Goal: Information Seeking & Learning: Learn about a topic

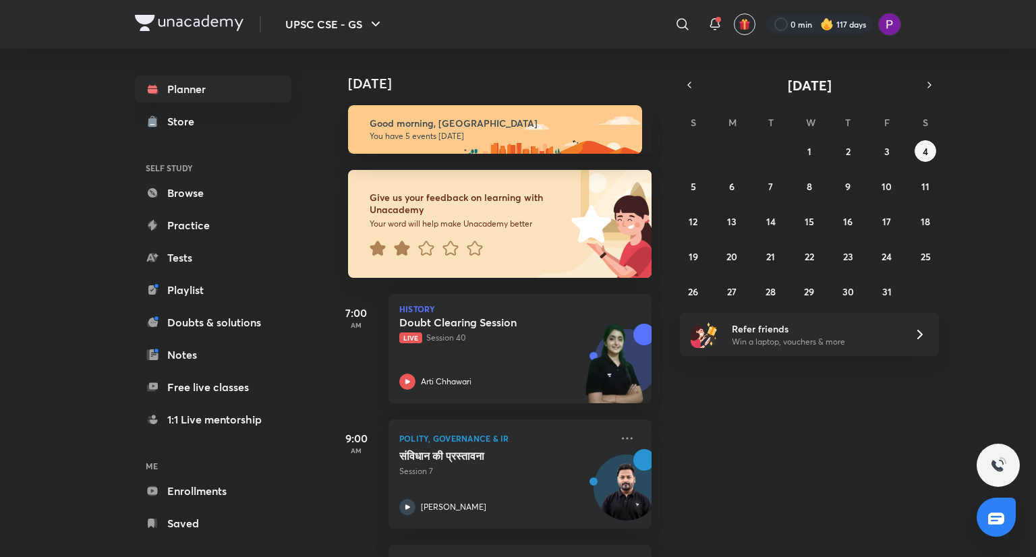
click at [745, 399] on div "Today Good morning, Preeti You have 5 events today Give us your feedback on lea…" at bounding box center [681, 303] width 704 height 509
click at [679, 26] on icon at bounding box center [683, 24] width 16 height 16
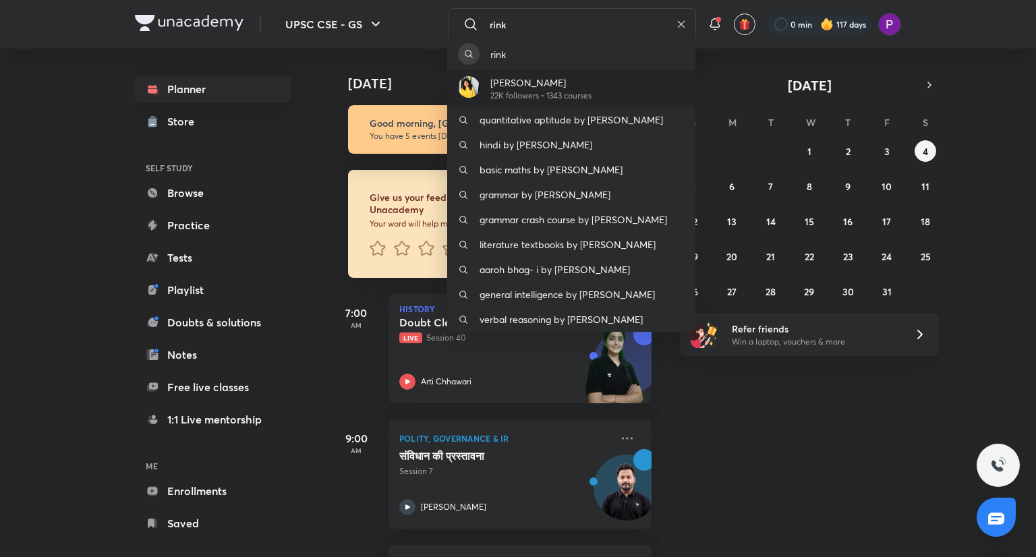
type input "rink"
click at [578, 88] on p "[PERSON_NAME]" at bounding box center [540, 83] width 101 height 14
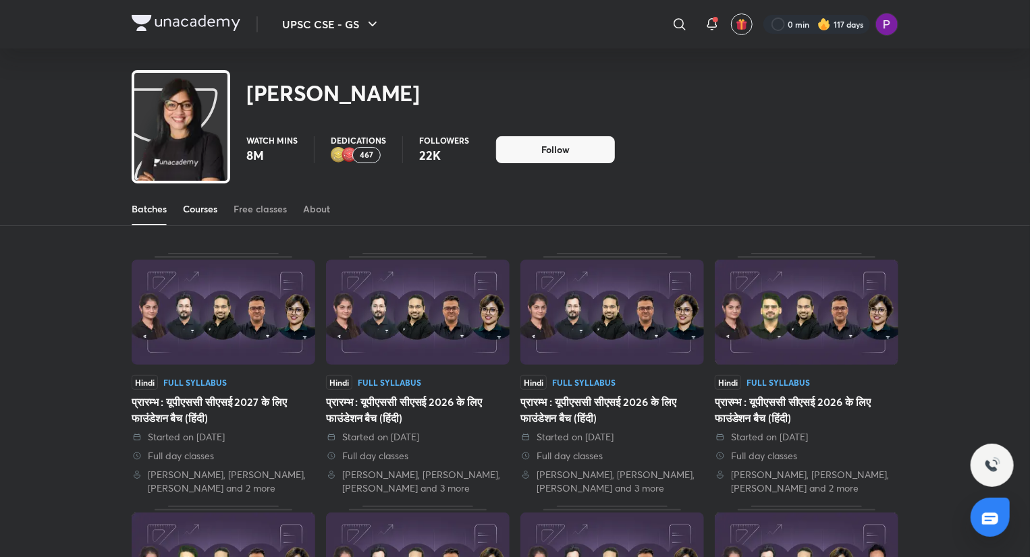
click at [203, 203] on div "Courses" at bounding box center [200, 208] width 34 height 13
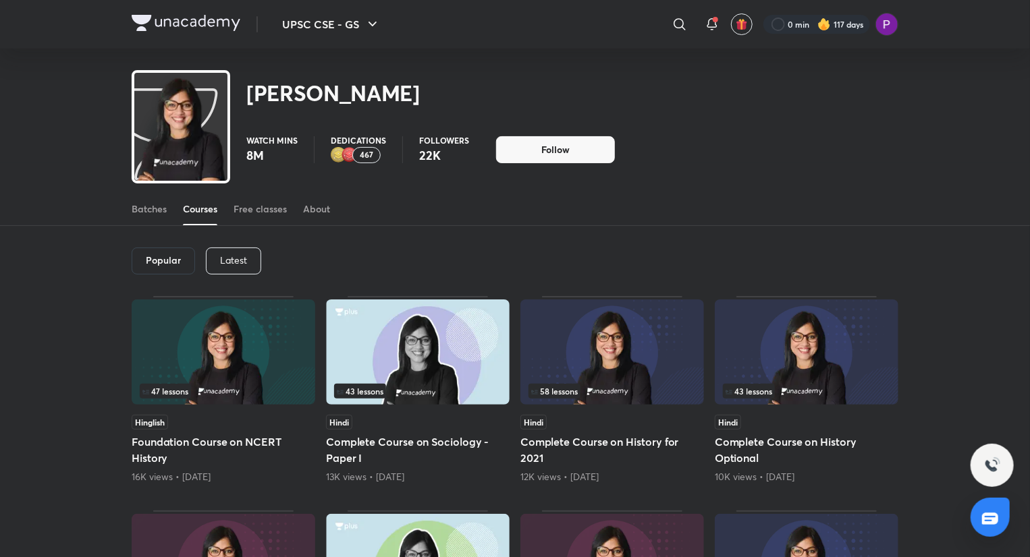
click at [233, 256] on p "Latest" at bounding box center [233, 260] width 27 height 11
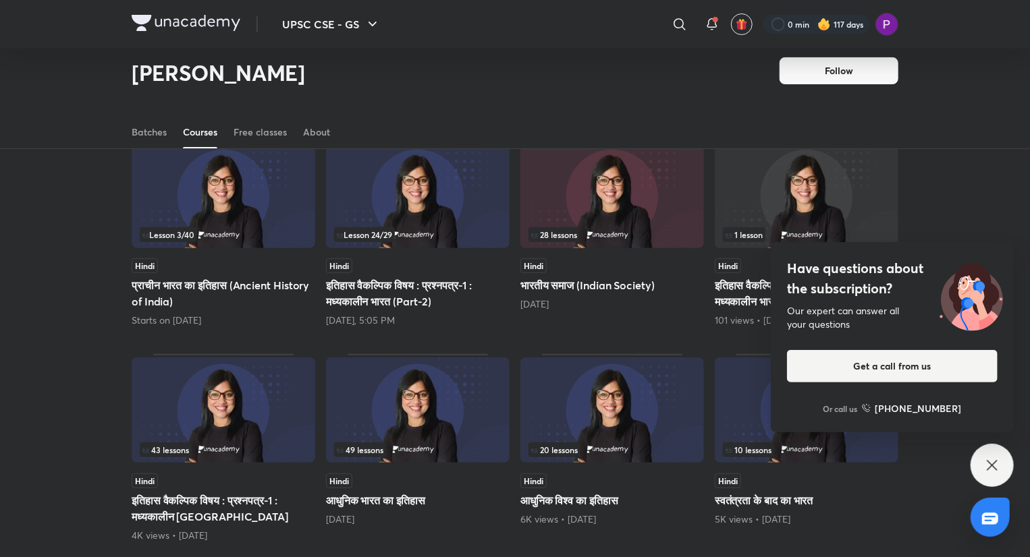
scroll to position [117, 0]
click at [992, 465] on icon at bounding box center [991, 465] width 10 height 10
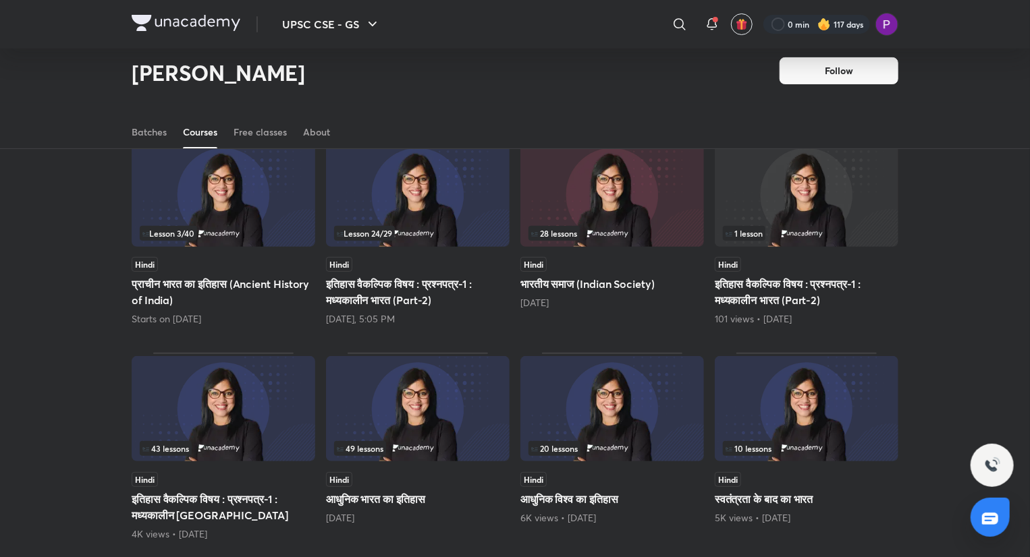
click at [799, 437] on img at bounding box center [806, 408] width 184 height 105
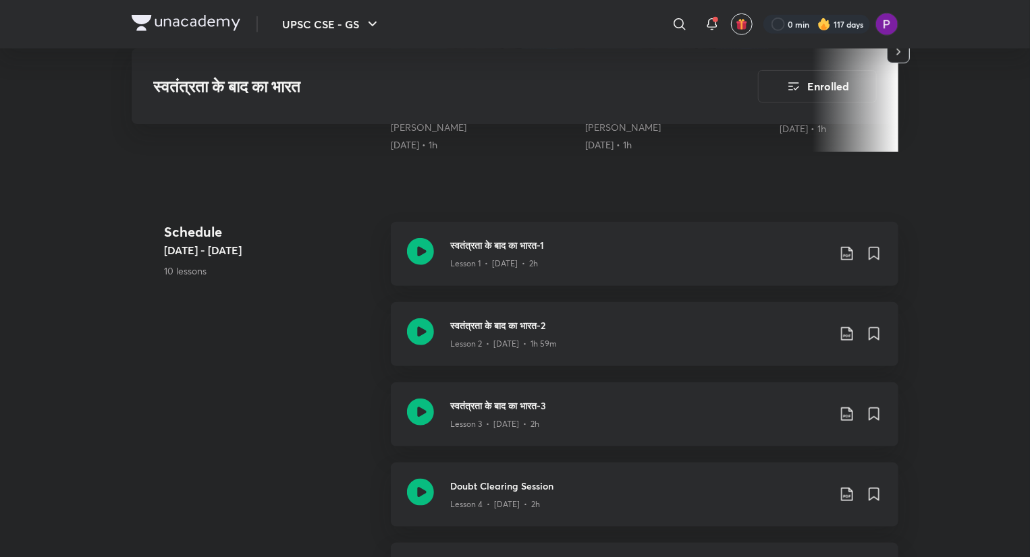
scroll to position [412, 0]
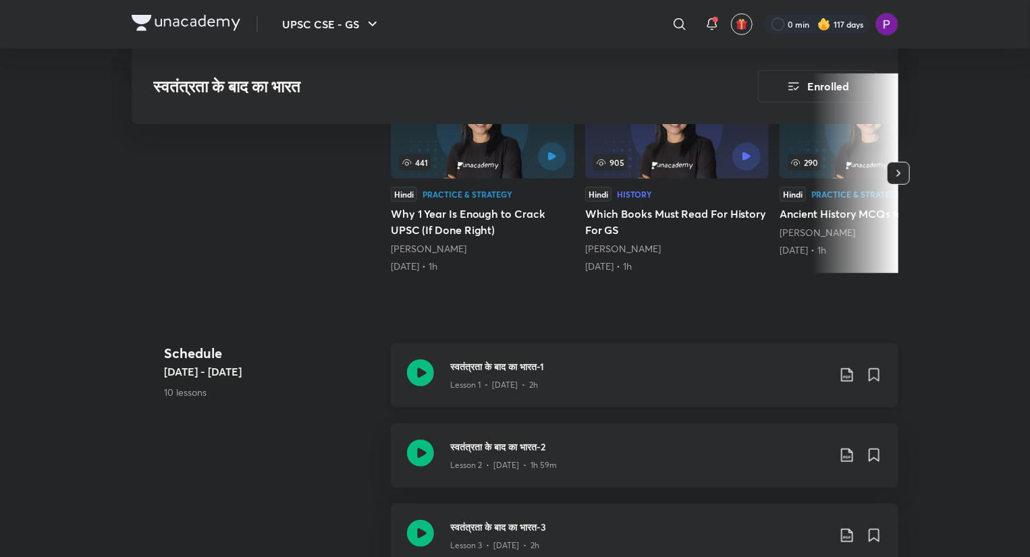
click at [572, 368] on h3 "स्वतंत्रता के बाद का भारत-1" at bounding box center [639, 367] width 378 height 14
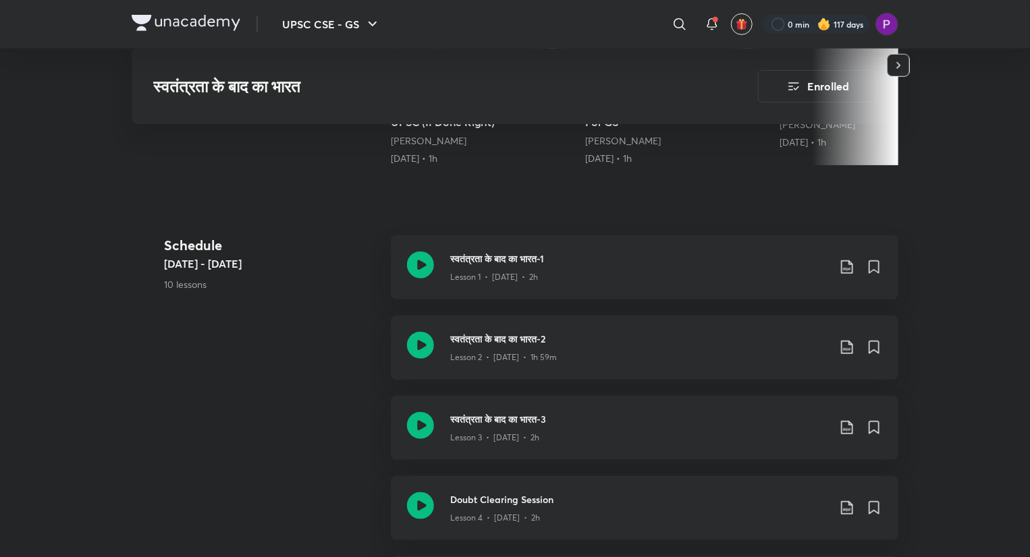
scroll to position [520, 0]
